Goal: Check status: Check status

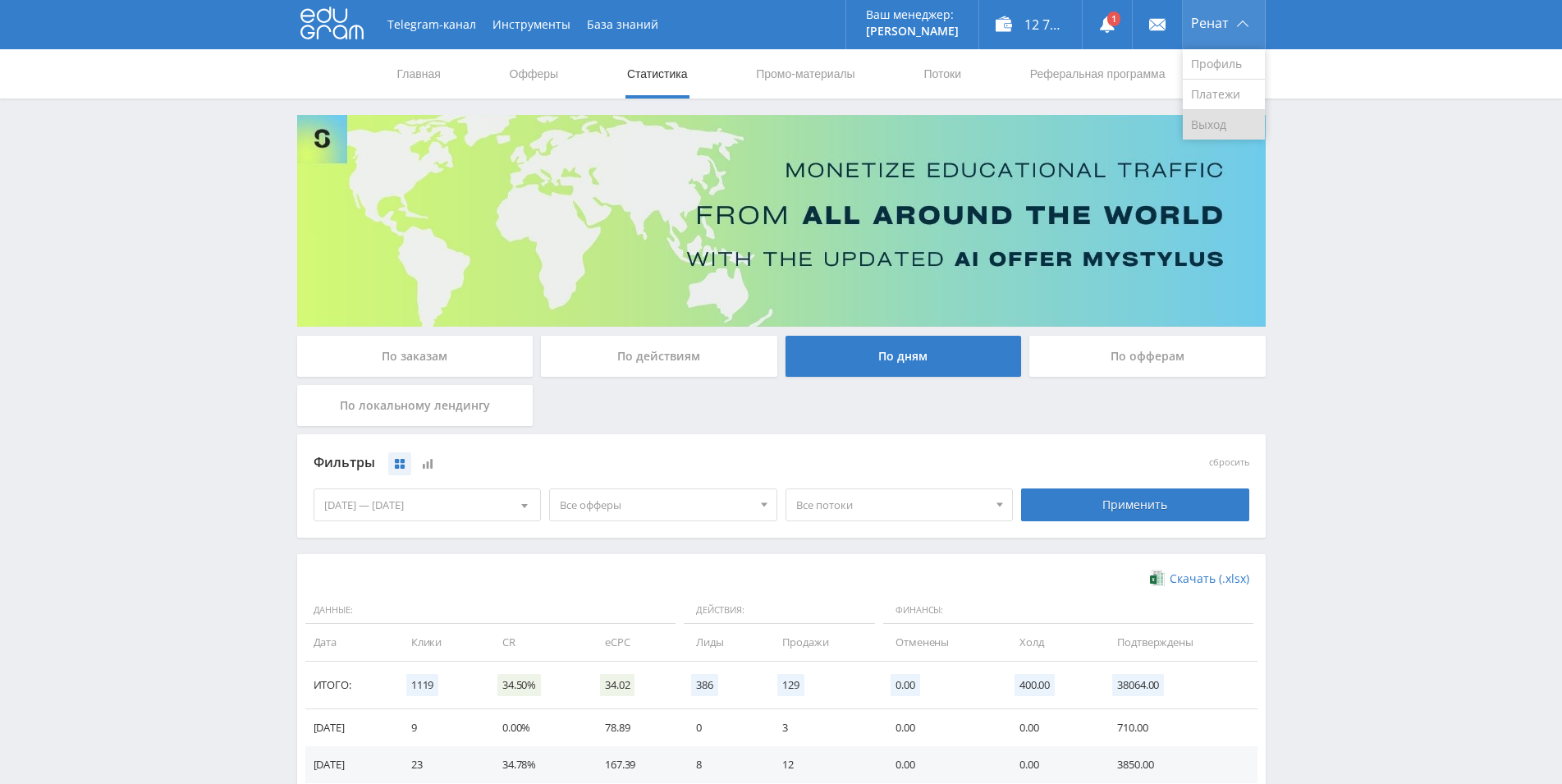
click at [1230, 124] on link "Выход" at bounding box center [1223, 125] width 82 height 29
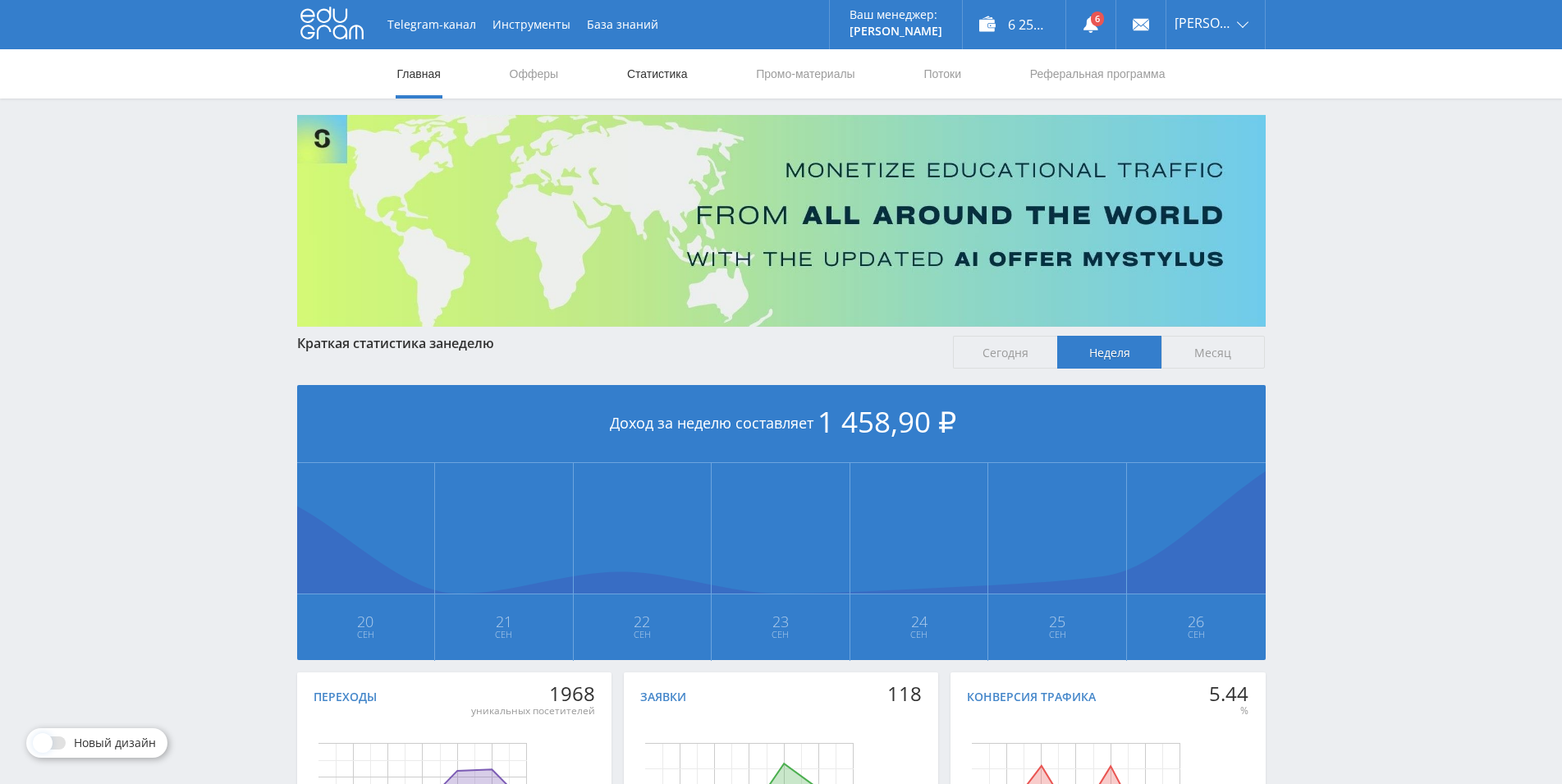
click at [642, 73] on link "Статистика" at bounding box center [658, 74] width 64 height 49
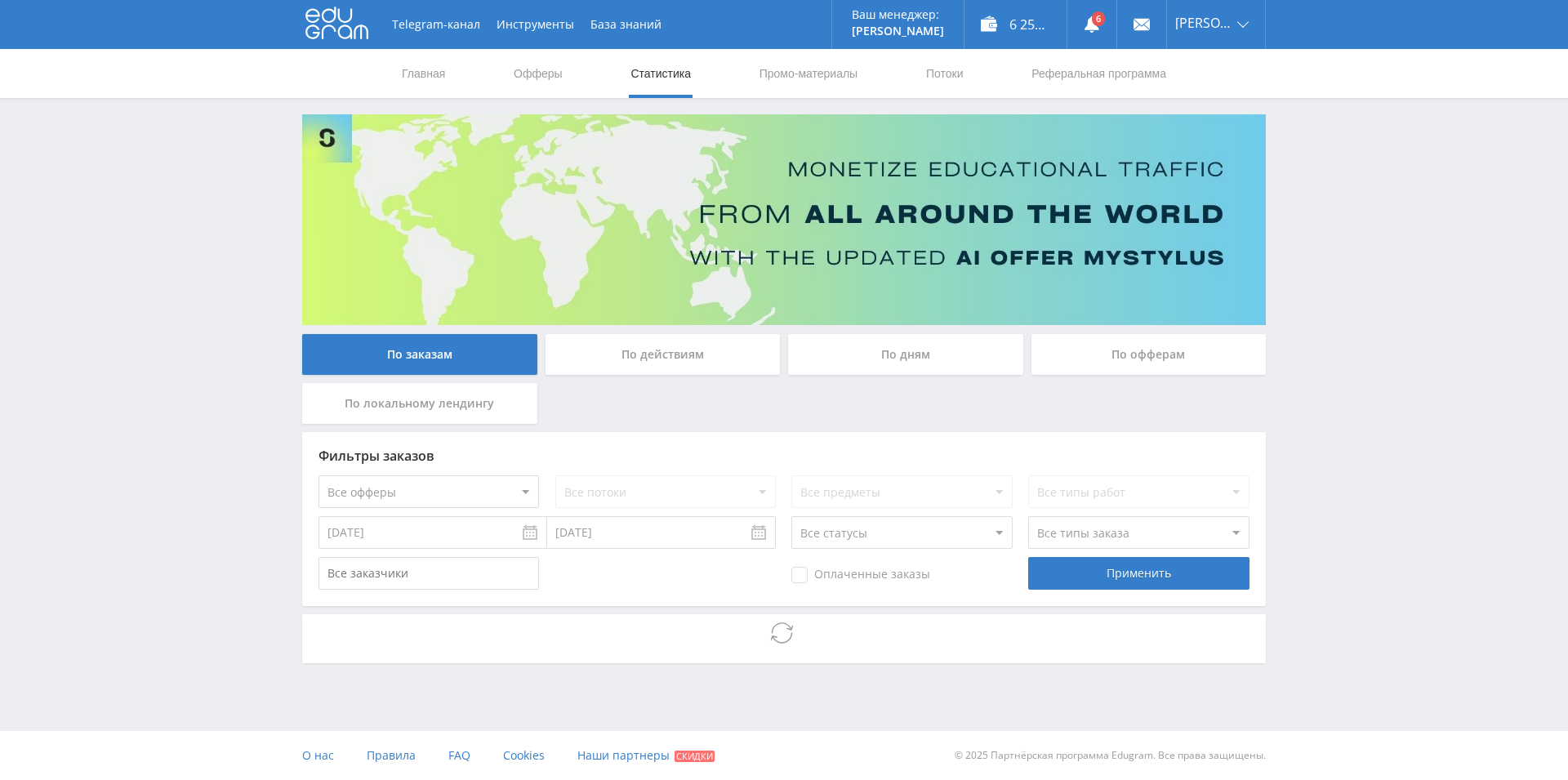
click at [853, 359] on div "По дням" at bounding box center [905, 354] width 235 height 40
click at [0, 0] on input "По дням" at bounding box center [0, 0] width 0 height 0
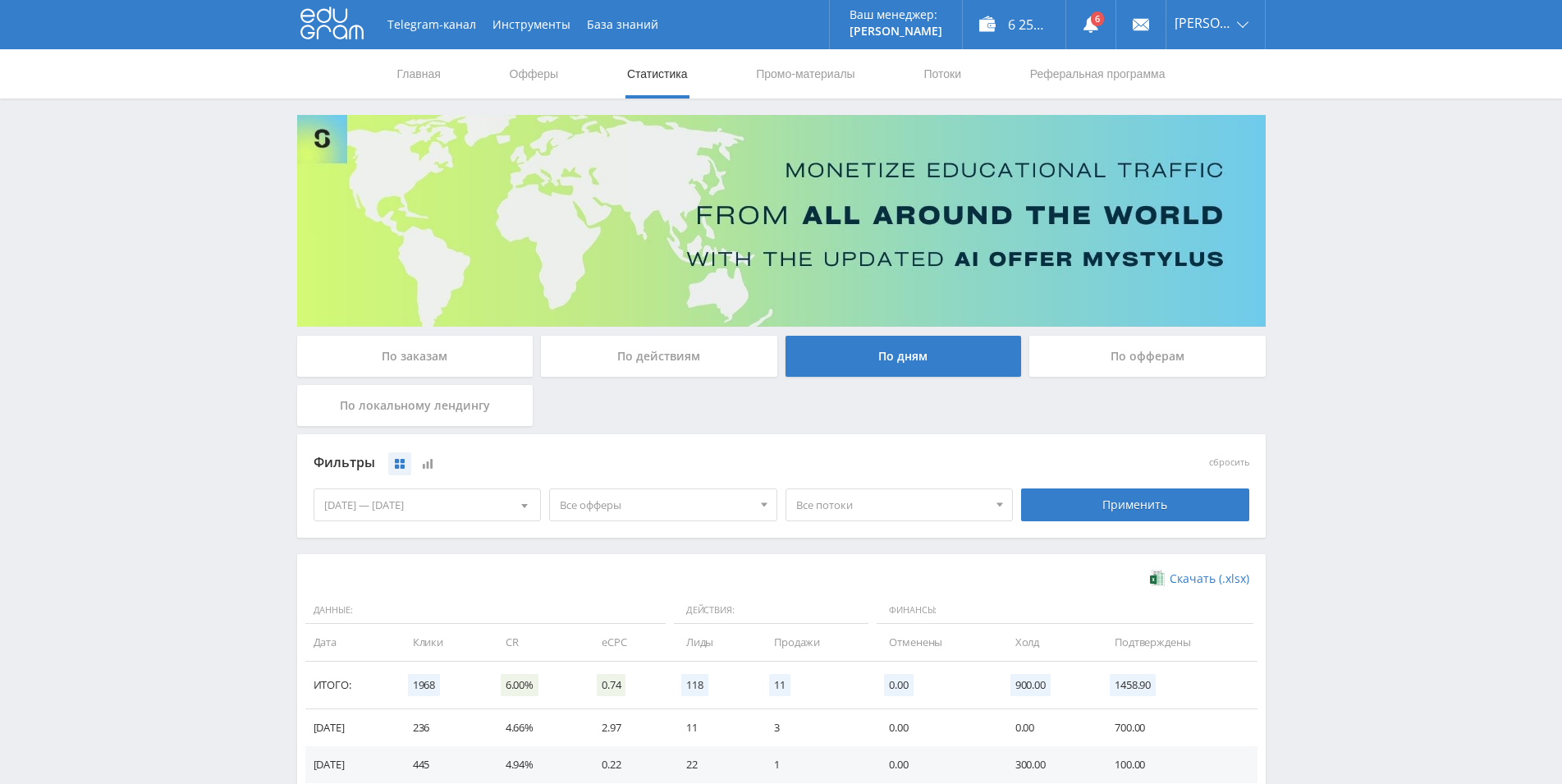
click at [437, 501] on div "[DATE] — [DATE]" at bounding box center [428, 504] width 227 height 31
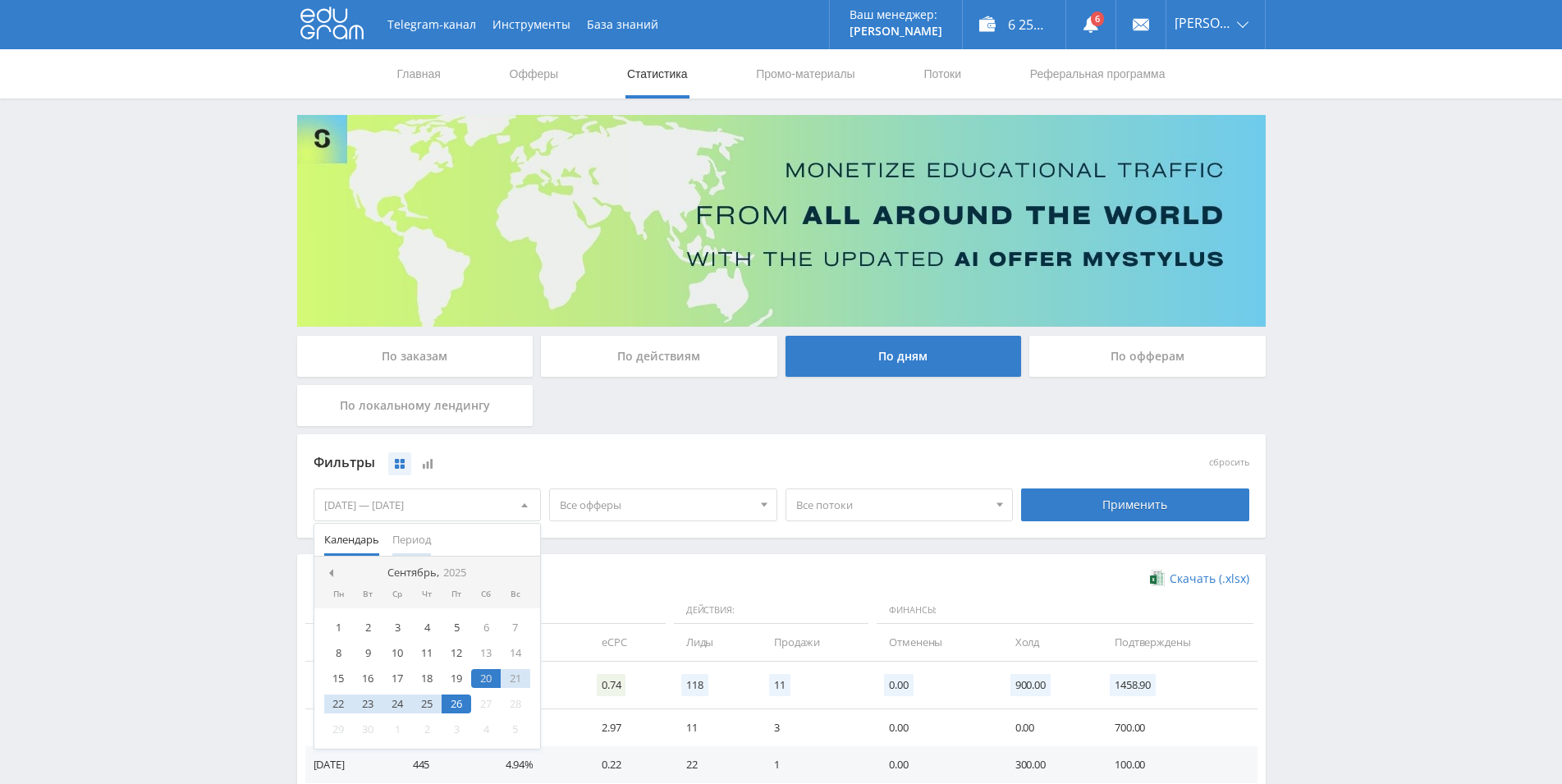
click at [419, 542] on span "Период" at bounding box center [411, 540] width 39 height 32
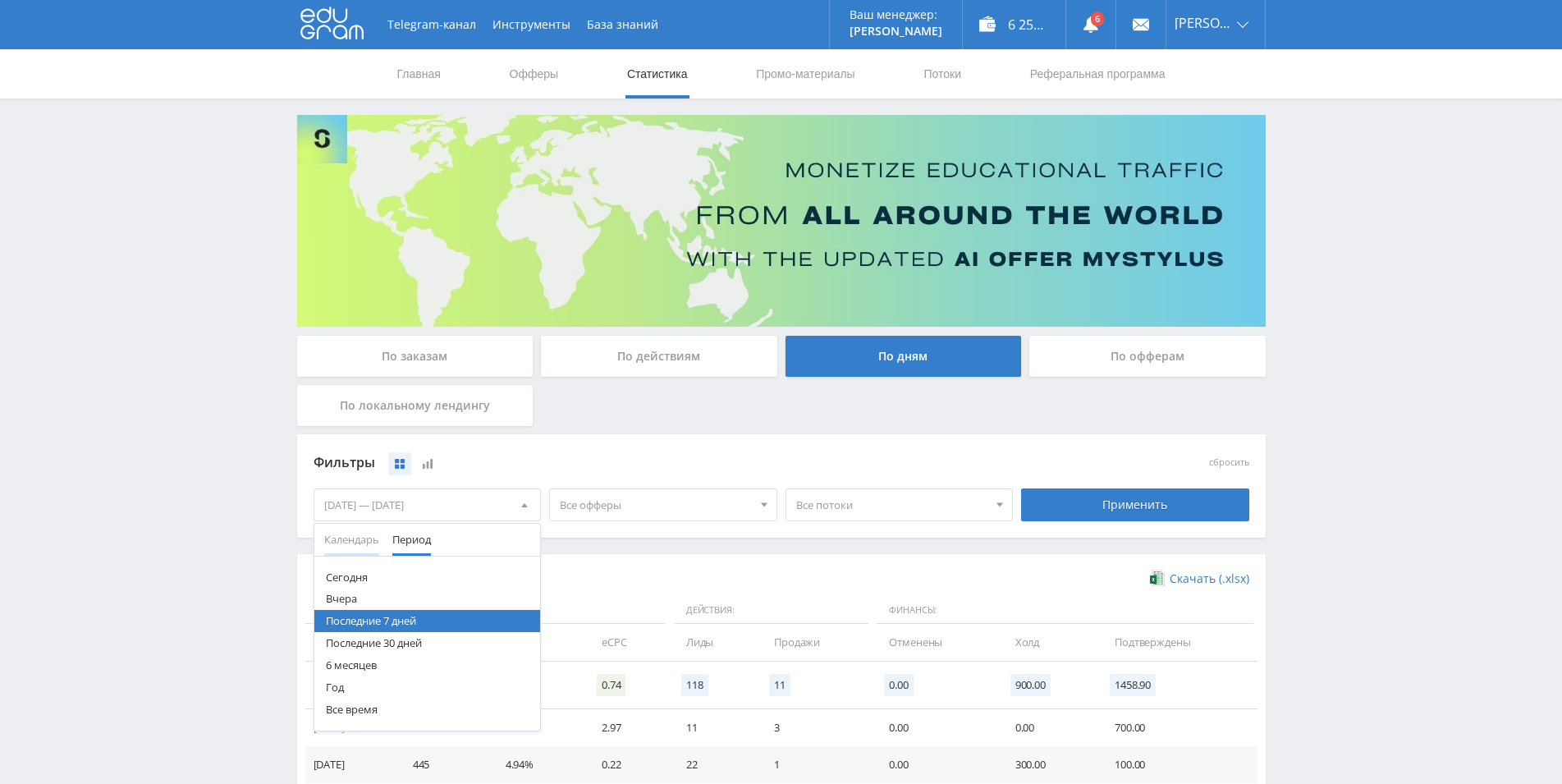
click at [375, 544] on span "Календарь" at bounding box center [352, 540] width 55 height 32
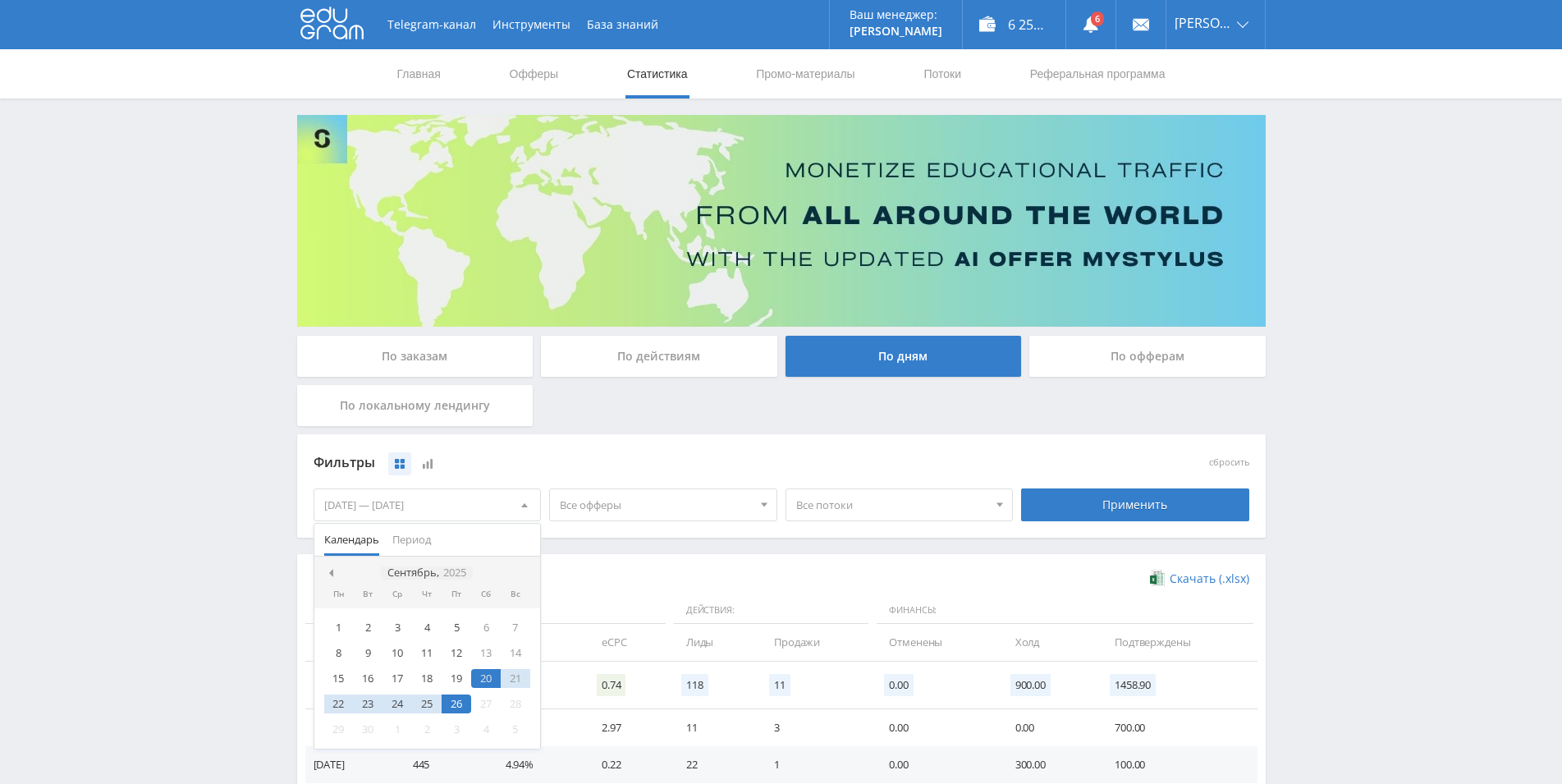
click at [469, 574] on div "Сентябрь, 2025" at bounding box center [427, 573] width 92 height 13
click at [435, 569] on div "2025" at bounding box center [427, 573] width 36 height 13
click at [407, 658] on div "2024" at bounding box center [400, 650] width 52 height 19
click at [495, 702] on div "Дек" at bounding box center [495, 703] width 69 height 19
click at [343, 729] on div "23" at bounding box center [339, 729] width 29 height 19
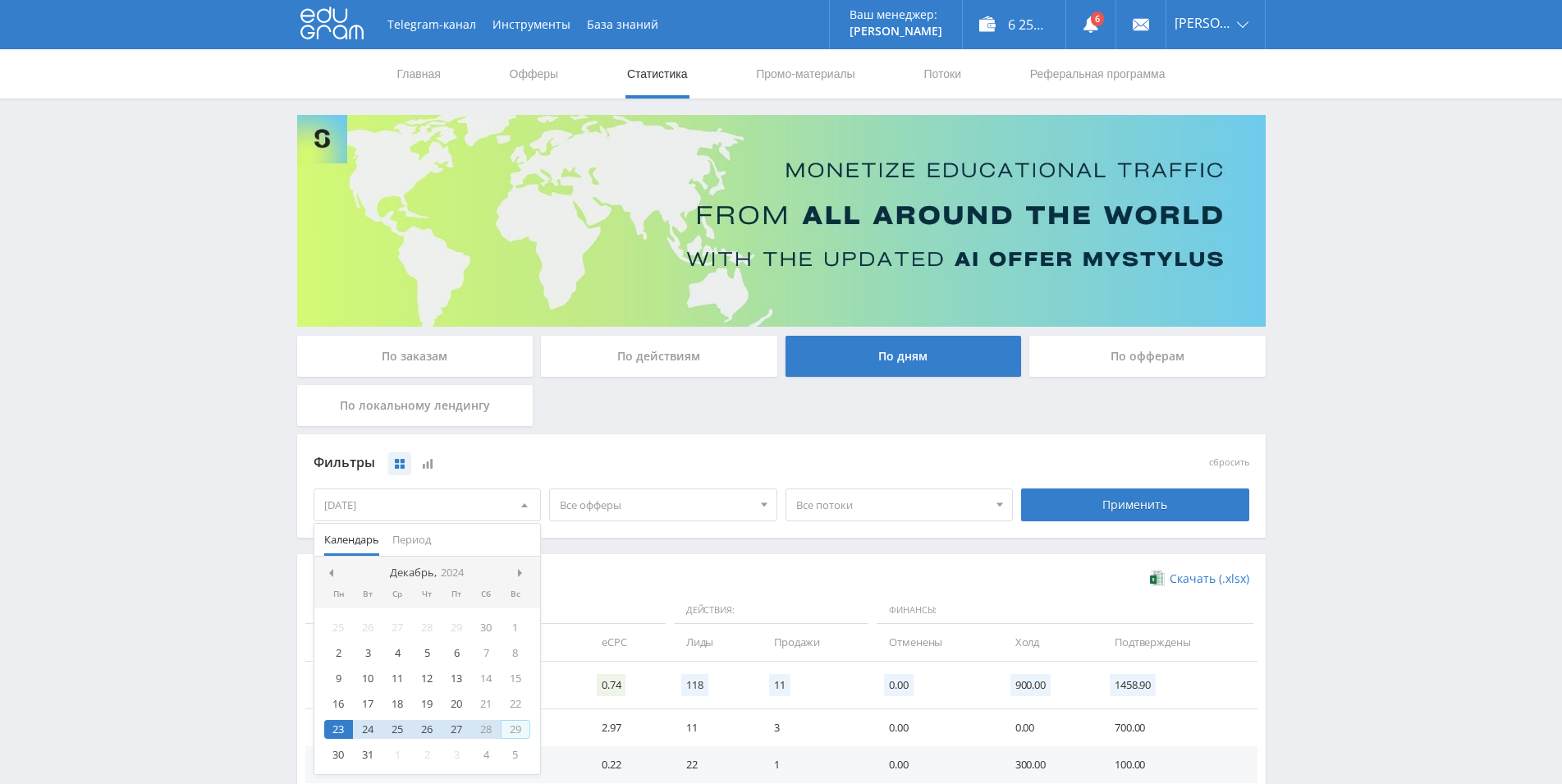
click at [522, 727] on div "29" at bounding box center [515, 729] width 29 height 19
click at [637, 562] on div "Скачать (.xlsx) Данные: Действия: Финансы: Дата Клики CR eCPC Лиды Продажи Отме…" at bounding box center [781, 769] width 968 height 430
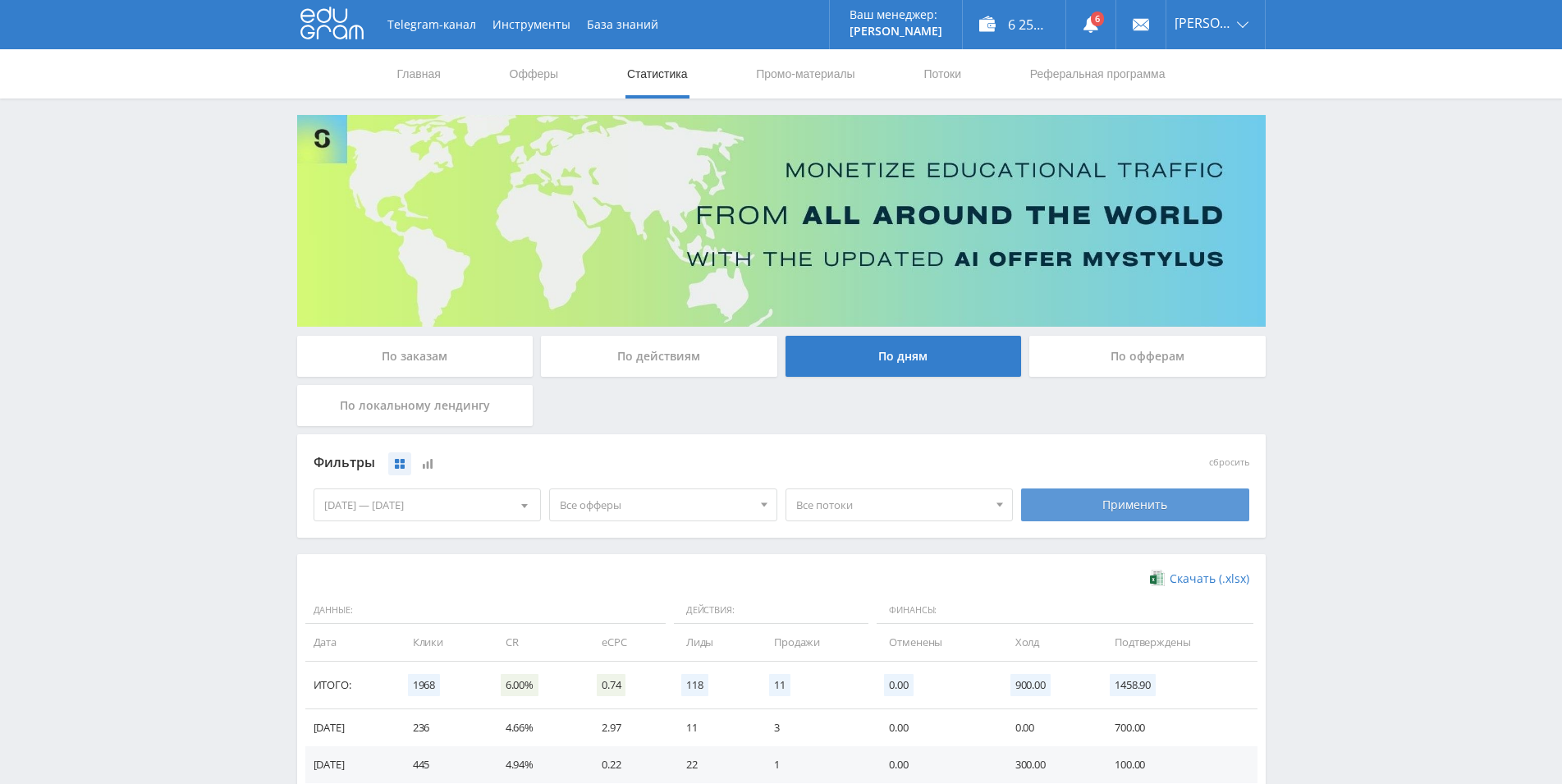
click at [1142, 495] on div "Применить" at bounding box center [1135, 504] width 228 height 33
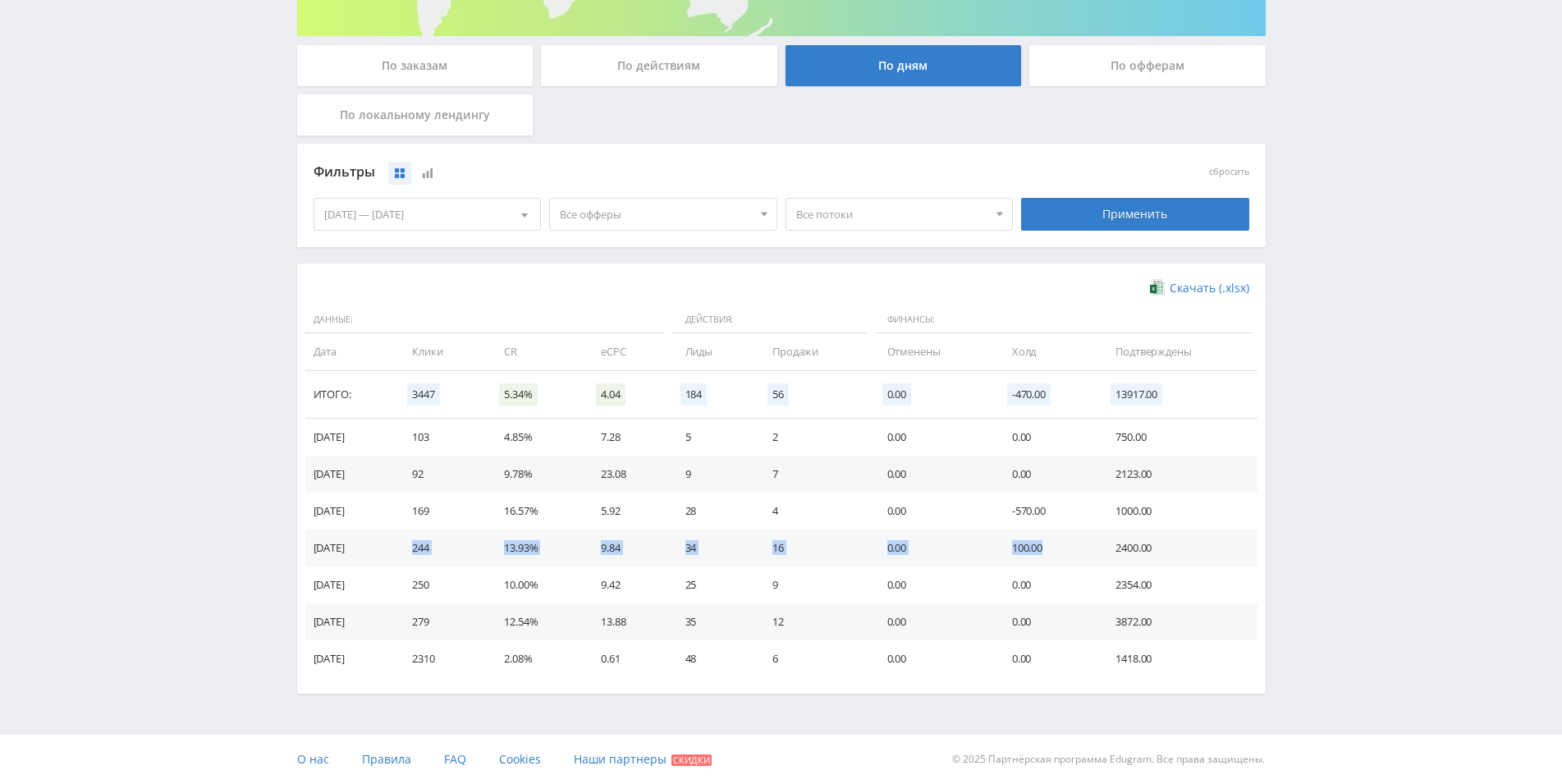
drag, startPoint x: 454, startPoint y: 544, endPoint x: 1056, endPoint y: 544, distance: 602.0
click at [1056, 544] on tr "[DATE] 244 13.93% 9.84 34 16 0.00 100.00 2400.00" at bounding box center [781, 547] width 952 height 37
click at [1060, 532] on td "100.00" at bounding box center [1048, 547] width 104 height 37
drag, startPoint x: 1007, startPoint y: 511, endPoint x: 1069, endPoint y: 510, distance: 62.0
click at [1069, 510] on td "-570.00" at bounding box center [1048, 510] width 104 height 37
